Goal: Use online tool/utility: Utilize a website feature to perform a specific function

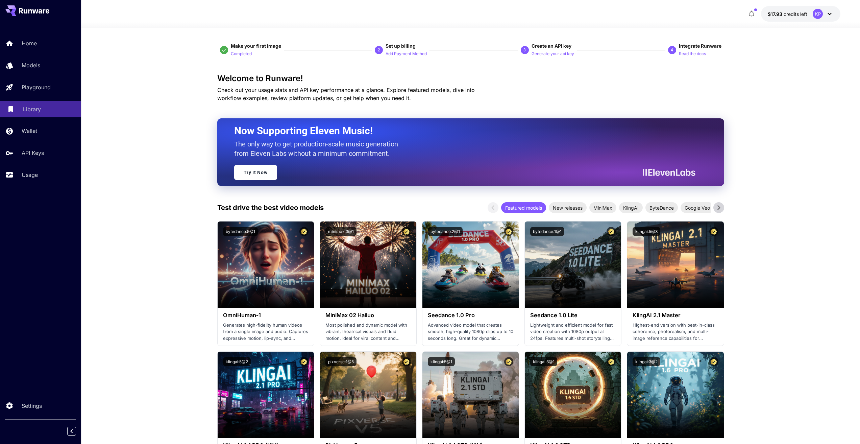
click at [39, 106] on p "Library" at bounding box center [32, 109] width 18 height 8
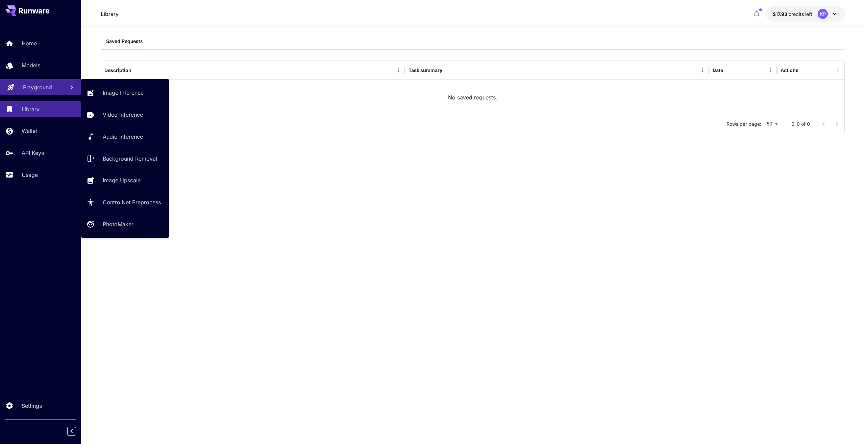
click at [47, 87] on p "Playground" at bounding box center [37, 87] width 29 height 8
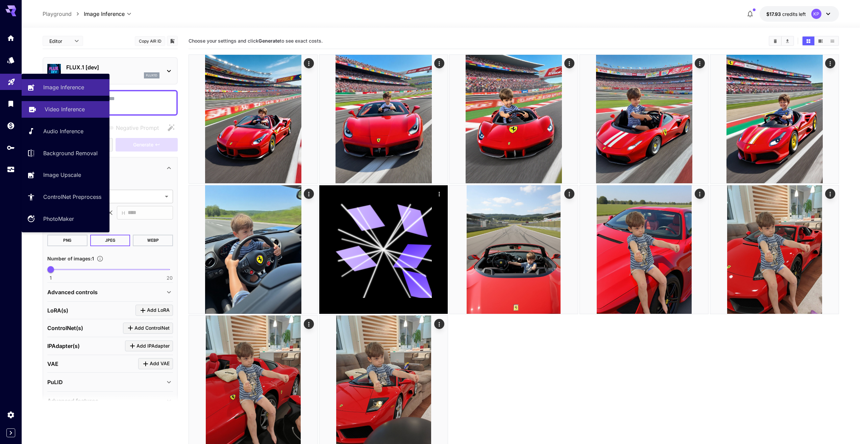
click at [49, 110] on p "Video Inference" at bounding box center [65, 109] width 40 height 8
type input "**********"
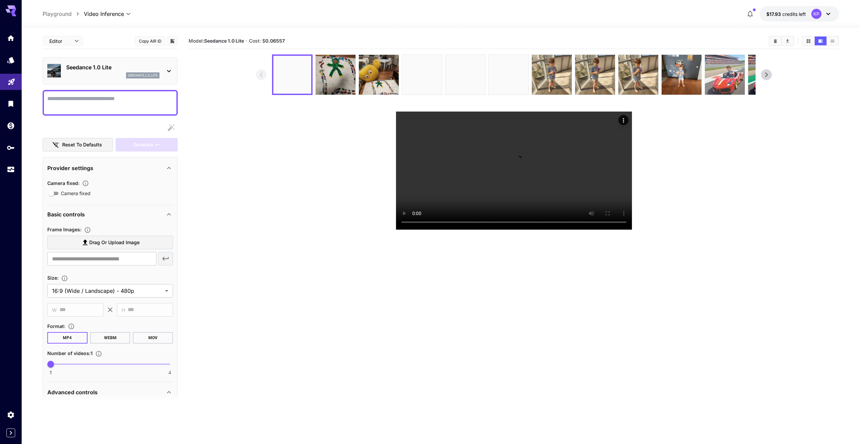
click at [285, 84] on img at bounding box center [725, 75] width 40 height 40
click at [285, 229] on video at bounding box center [514, 171] width 236 height 118
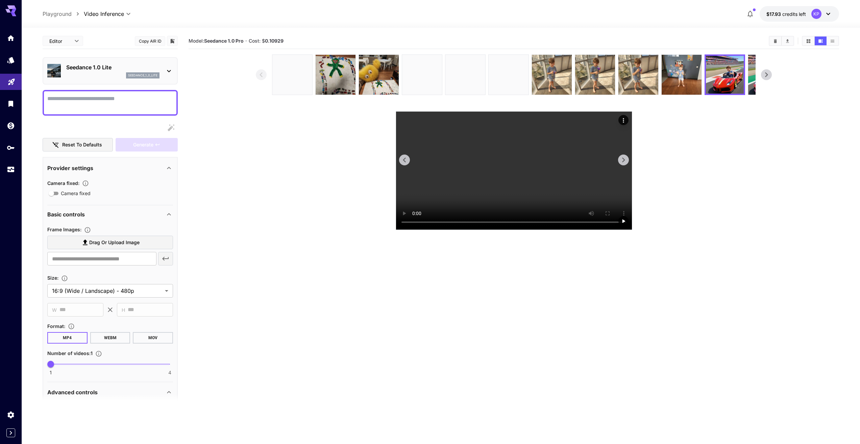
click at [285, 229] on video at bounding box center [514, 171] width 236 height 118
click at [767, 76] on icon at bounding box center [766, 74] width 3 height 5
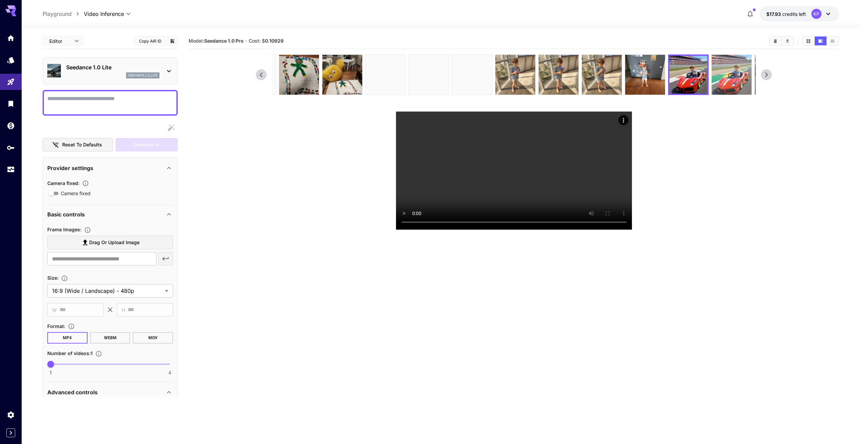
click at [723, 80] on img at bounding box center [732, 75] width 40 height 40
click at [586, 229] on video at bounding box center [514, 171] width 236 height 118
click at [770, 76] on icon at bounding box center [766, 75] width 10 height 10
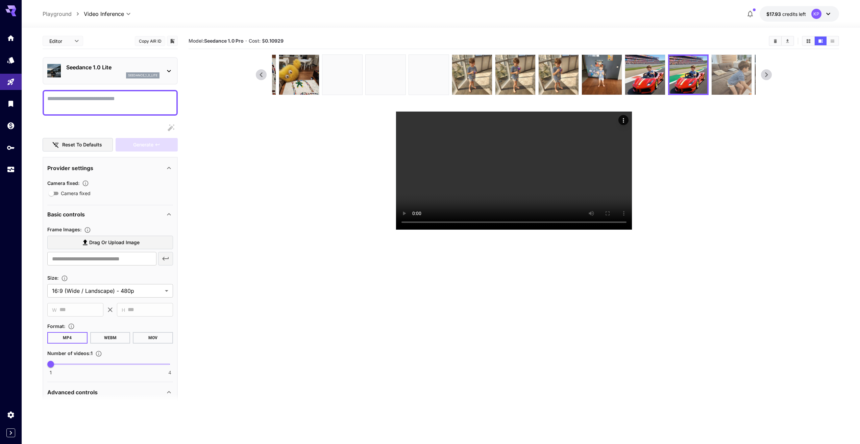
click at [729, 83] on img at bounding box center [732, 75] width 40 height 40
click at [601, 210] on video at bounding box center [514, 171] width 236 height 118
click at [770, 75] on icon at bounding box center [766, 75] width 10 height 10
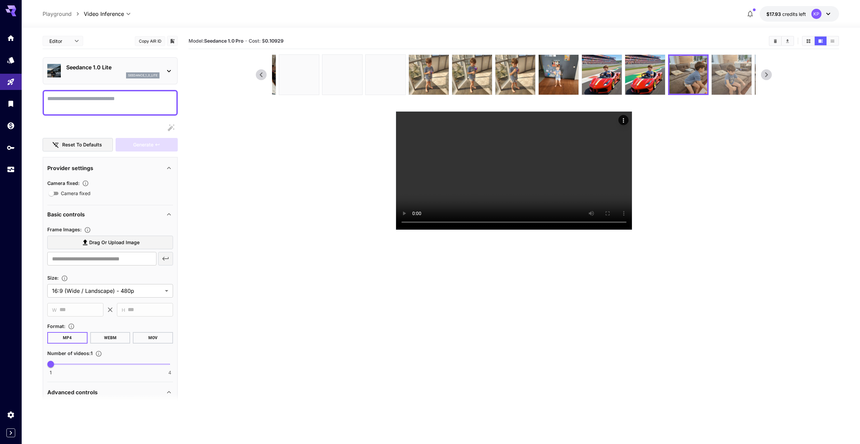
click at [728, 79] on img at bounding box center [732, 75] width 40 height 40
click at [505, 229] on video at bounding box center [514, 171] width 236 height 118
click at [768, 74] on icon at bounding box center [766, 74] width 3 height 5
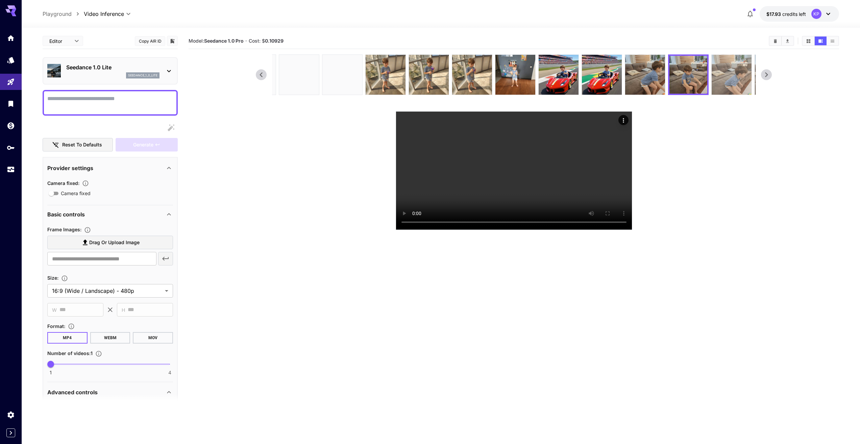
click at [727, 81] on img at bounding box center [732, 75] width 40 height 40
click at [513, 229] on video at bounding box center [514, 171] width 236 height 118
click at [770, 75] on icon at bounding box center [766, 75] width 10 height 10
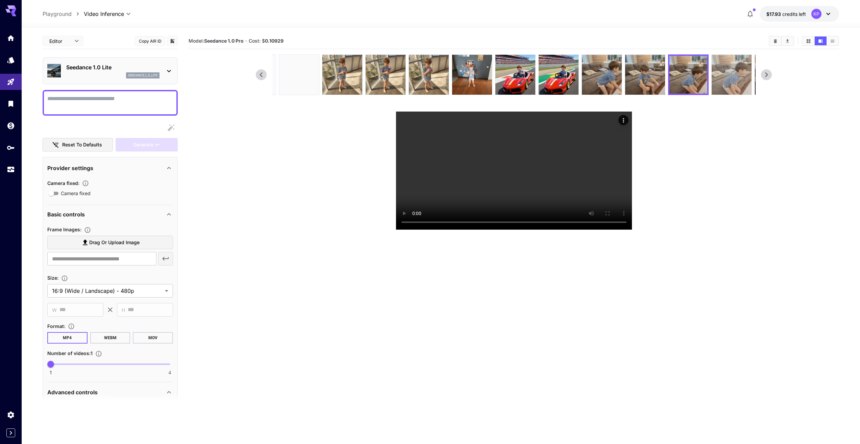
click at [725, 86] on img at bounding box center [732, 75] width 40 height 40
click at [522, 229] on video at bounding box center [514, 171] width 236 height 118
click at [771, 74] on icon at bounding box center [766, 75] width 10 height 10
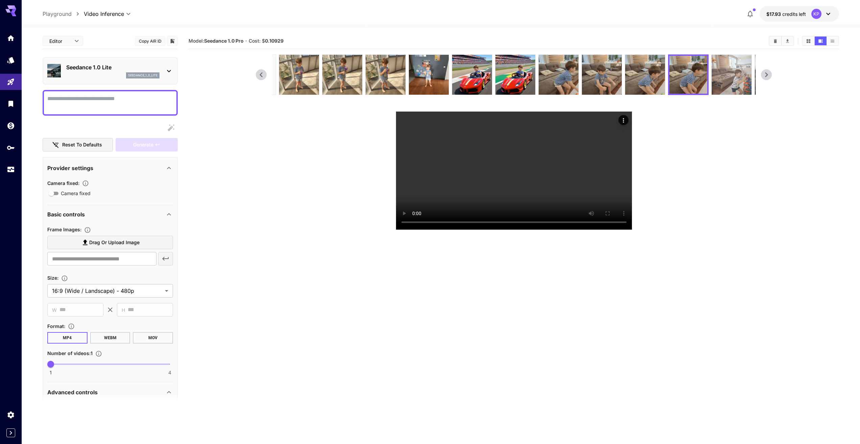
click at [736, 79] on img at bounding box center [732, 75] width 40 height 40
click at [517, 229] on video at bounding box center [514, 171] width 236 height 118
click at [532, 229] on video at bounding box center [514, 171] width 236 height 118
click at [766, 74] on icon at bounding box center [766, 75] width 10 height 10
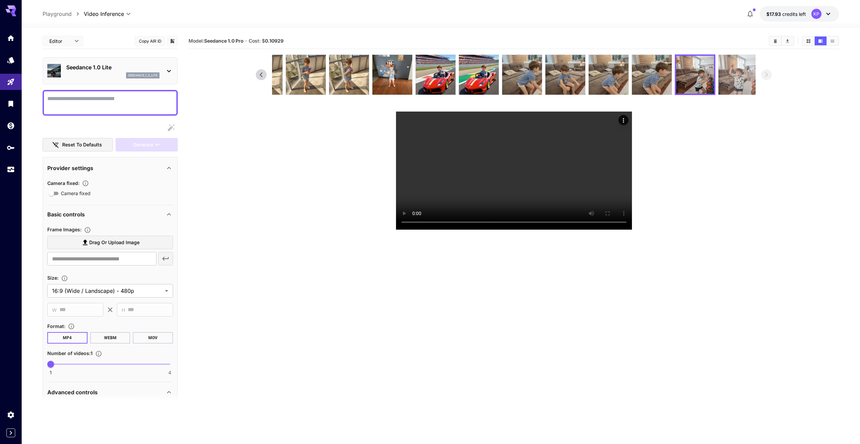
click at [747, 78] on img at bounding box center [739, 75] width 40 height 40
click at [555, 228] on video at bounding box center [514, 171] width 236 height 118
click at [684, 80] on img at bounding box center [695, 75] width 40 height 40
click at [491, 229] on video at bounding box center [514, 171] width 236 height 118
